Goal: Task Accomplishment & Management: Manage account settings

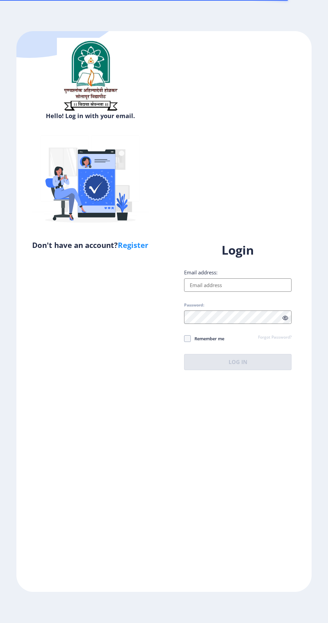
click at [193, 276] on label "Email address:" at bounding box center [200, 272] width 33 height 7
click at [193, 292] on input "Email address:" at bounding box center [237, 284] width 107 height 13
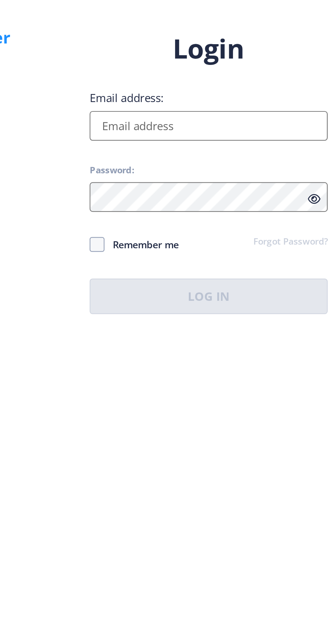
type input "[EMAIL_ADDRESS][DOMAIN_NAME]"
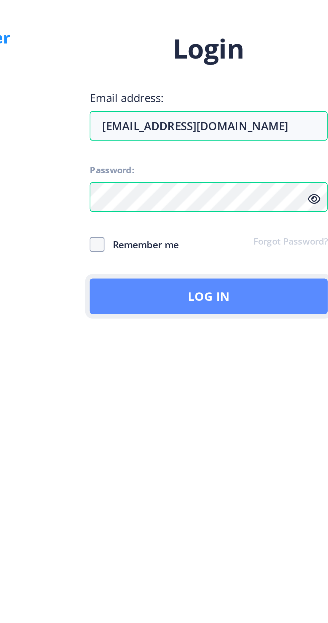
click at [259, 370] on button "Log In" at bounding box center [237, 362] width 107 height 16
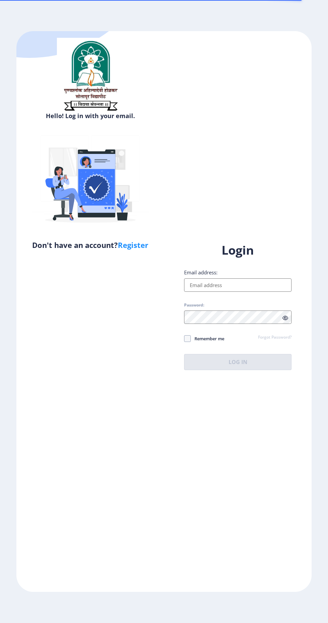
click at [191, 308] on label "Password:" at bounding box center [194, 304] width 20 height 5
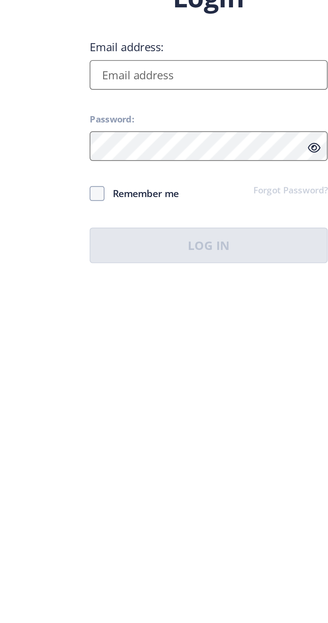
click at [200, 312] on div "Login Email address: Password: Remember me Forgot Password? Log In" at bounding box center [237, 305] width 107 height 127
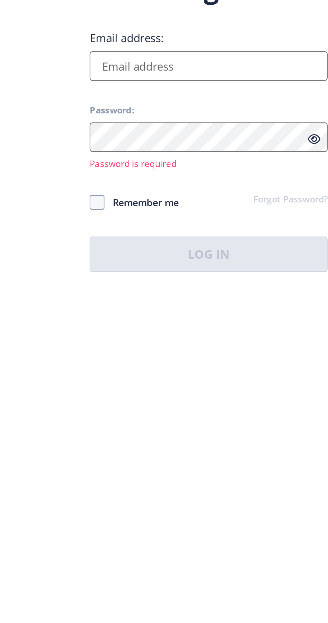
click at [197, 288] on input "Email address:" at bounding box center [237, 280] width 107 height 13
type input "[EMAIL_ADDRESS][DOMAIN_NAME]"
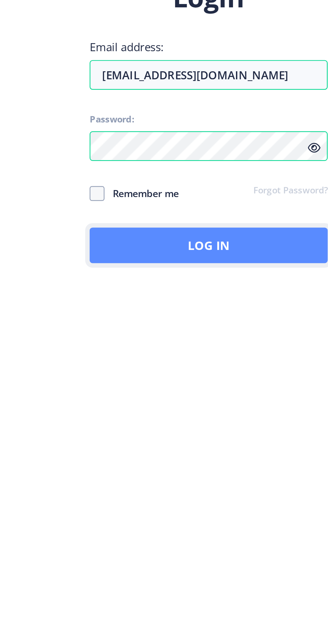
click at [202, 370] on button "Log In" at bounding box center [237, 362] width 107 height 16
